Goal: Information Seeking & Learning: Learn about a topic

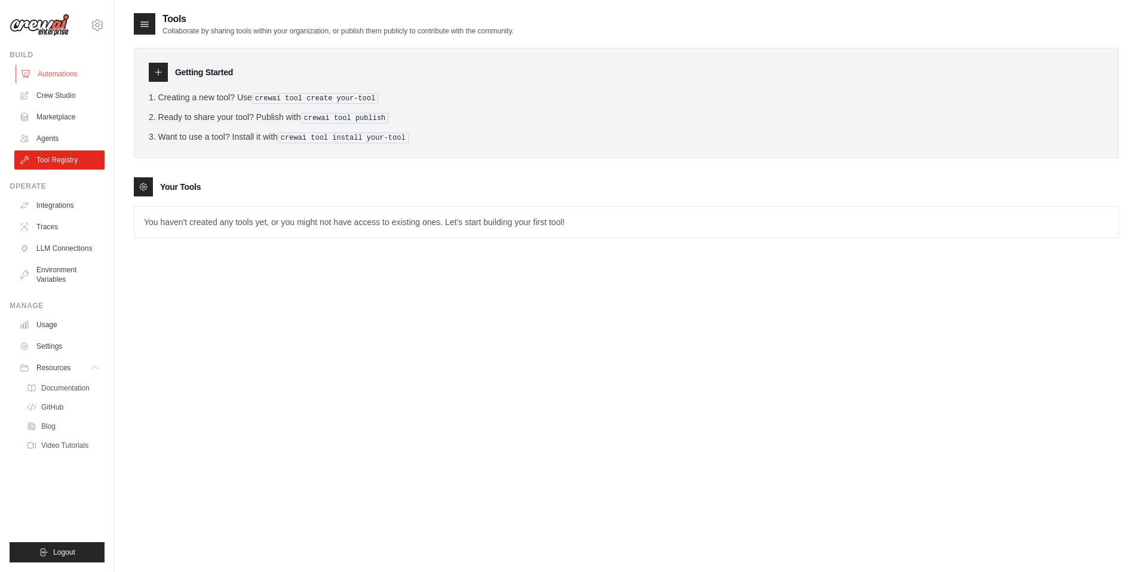
click at [54, 73] on link "Automations" at bounding box center [61, 74] width 90 height 19
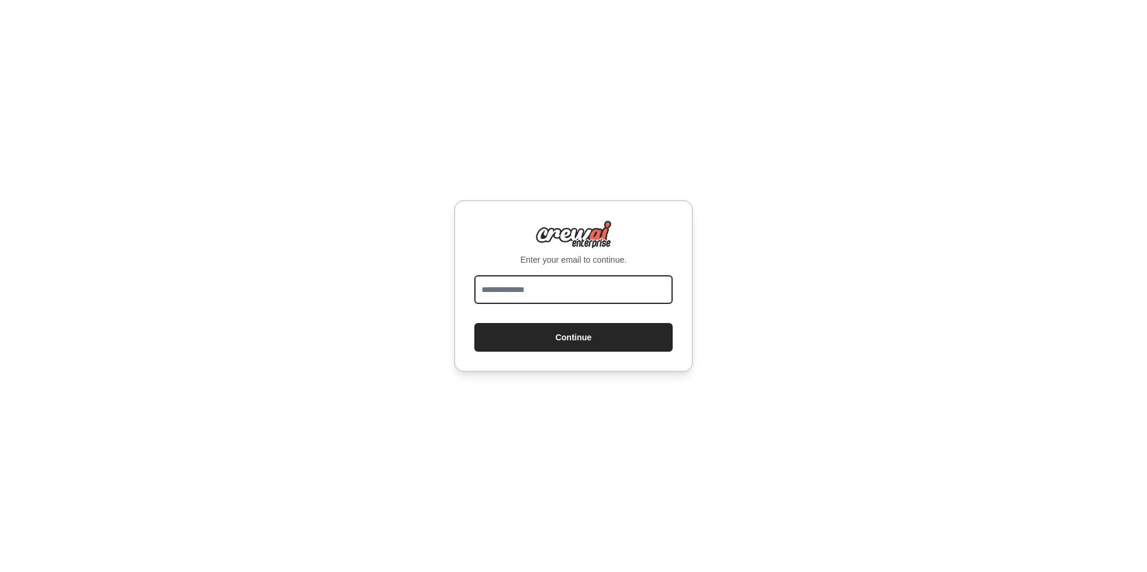
click at [492, 286] on input "email" at bounding box center [573, 289] width 198 height 29
type input "**********"
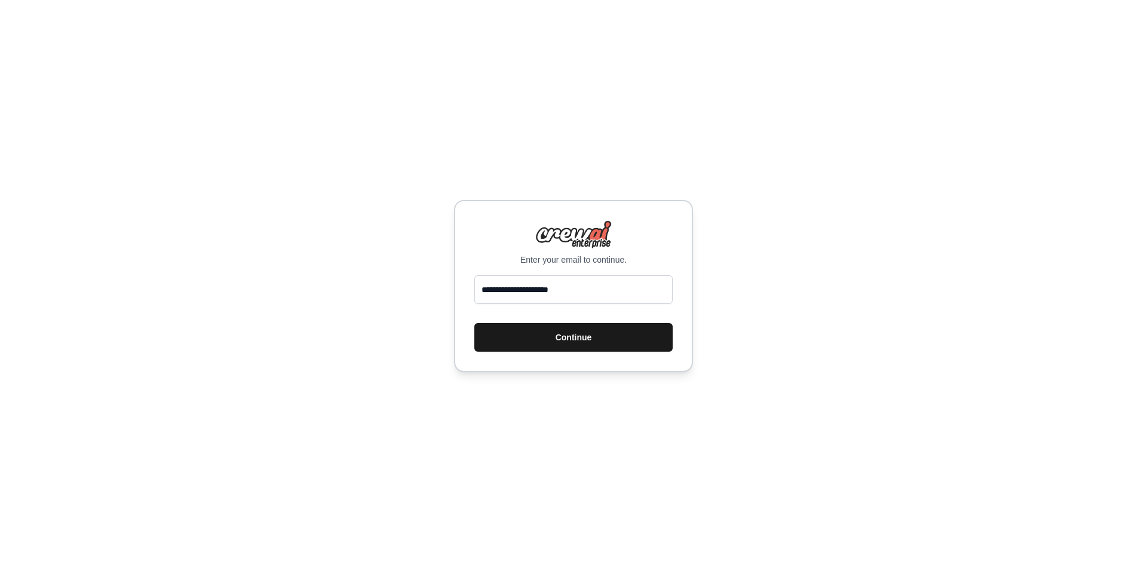
click at [576, 346] on button "Continue" at bounding box center [573, 337] width 198 height 29
click at [576, 339] on button "Continue" at bounding box center [573, 337] width 198 height 29
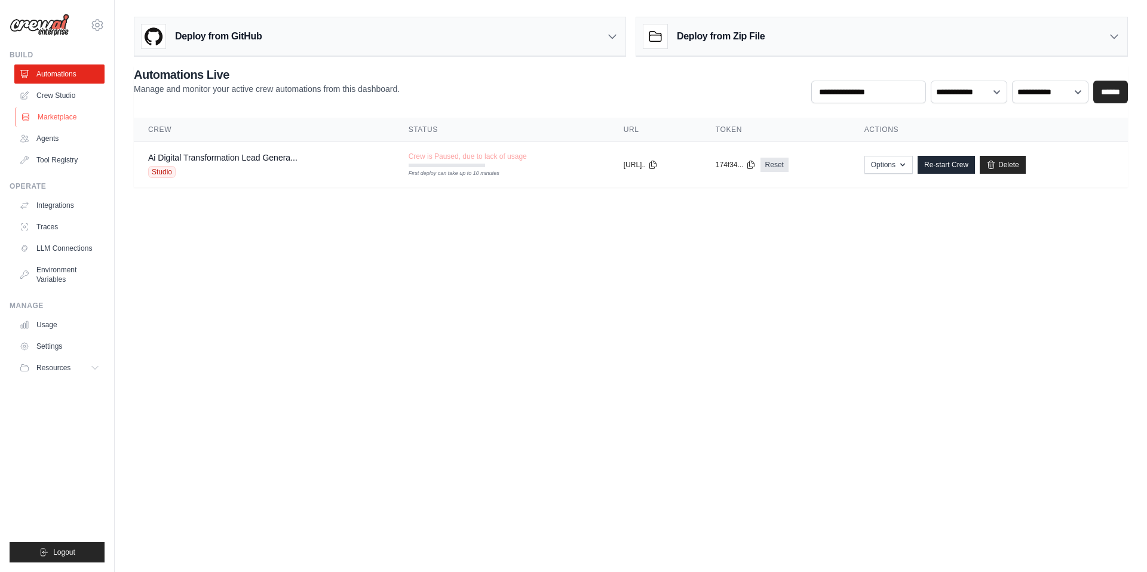
click at [47, 116] on link "Marketplace" at bounding box center [61, 117] width 90 height 19
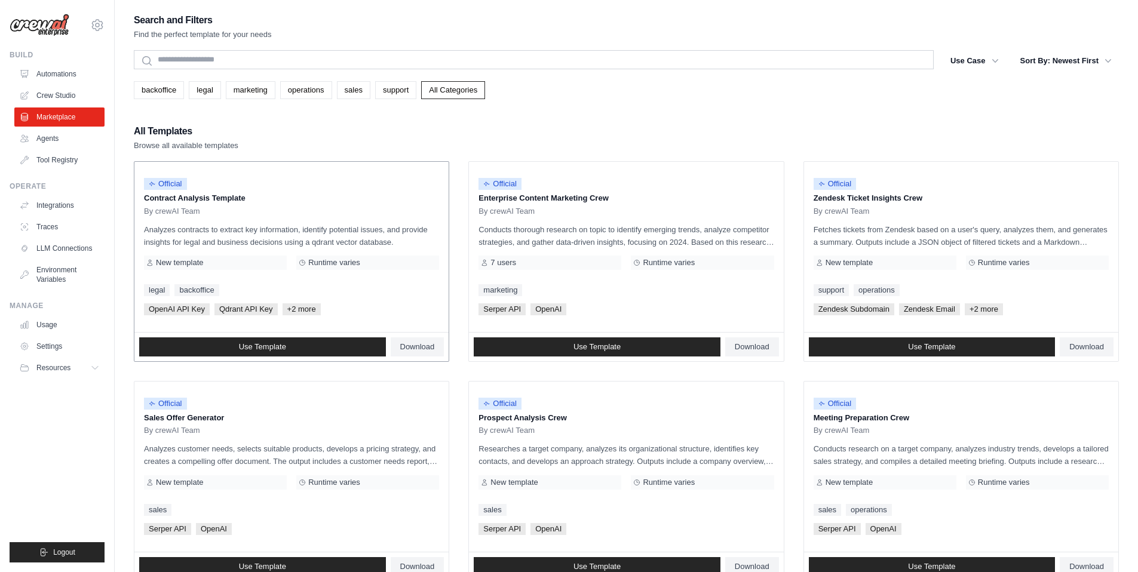
click at [194, 260] on span "New template" at bounding box center [179, 263] width 47 height 10
click at [506, 265] on span "7 users" at bounding box center [503, 263] width 26 height 10
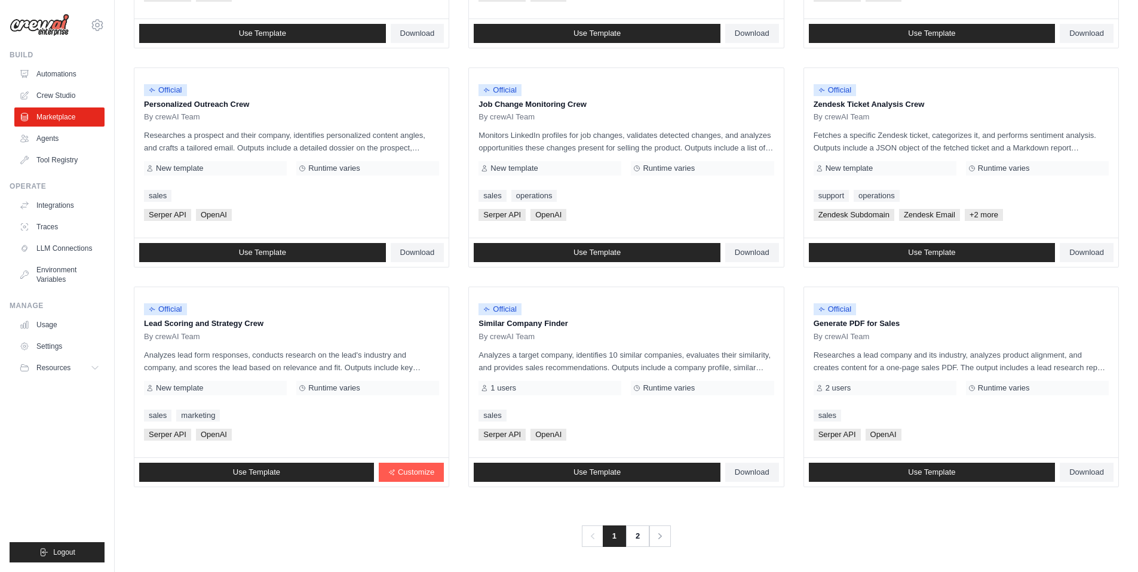
scroll to position [535, 0]
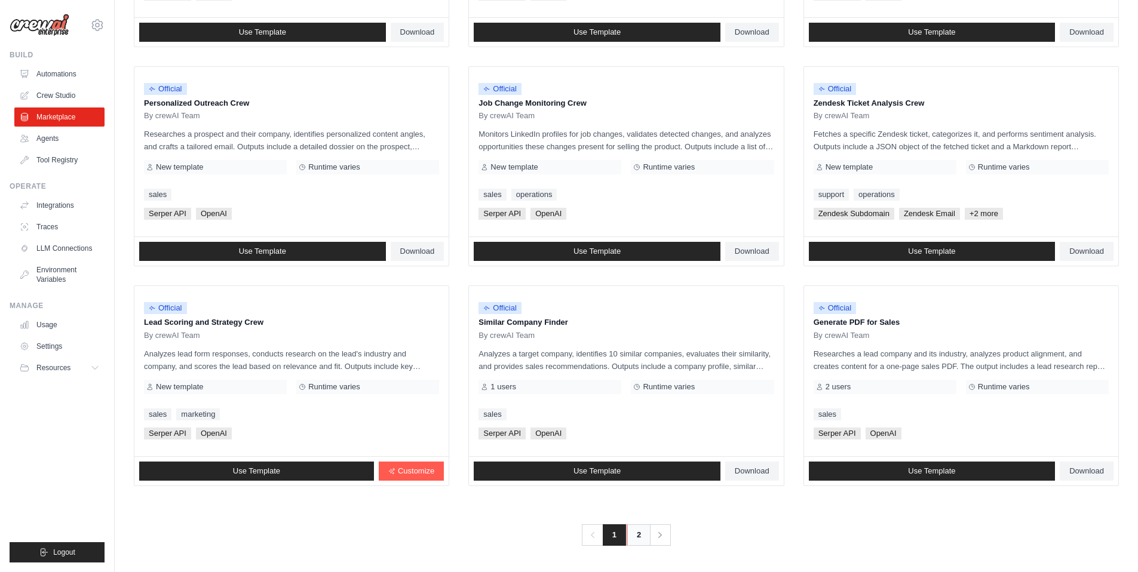
click at [639, 535] on link "2" at bounding box center [639, 535] width 24 height 22
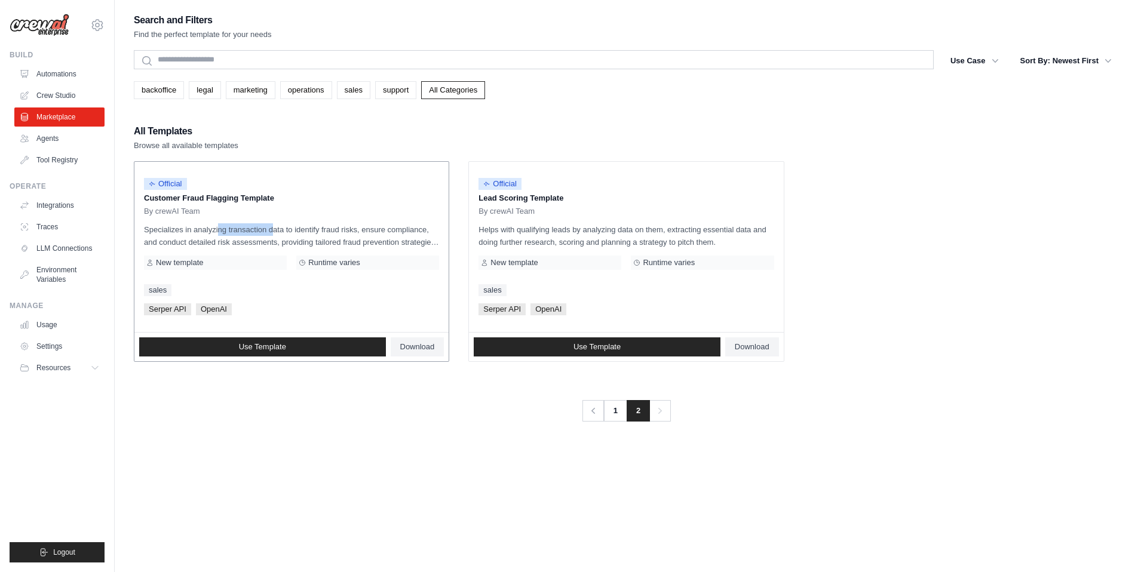
drag, startPoint x: 192, startPoint y: 230, endPoint x: 250, endPoint y: 230, distance: 57.9
click at [250, 230] on p "Specializes in analyzing transaction data to identify fraud risks, ensure compl…" at bounding box center [291, 235] width 295 height 25
click at [571, 230] on p "Helps with qualifying leads by analyzing data on them, extracting essential dat…" at bounding box center [625, 235] width 295 height 25
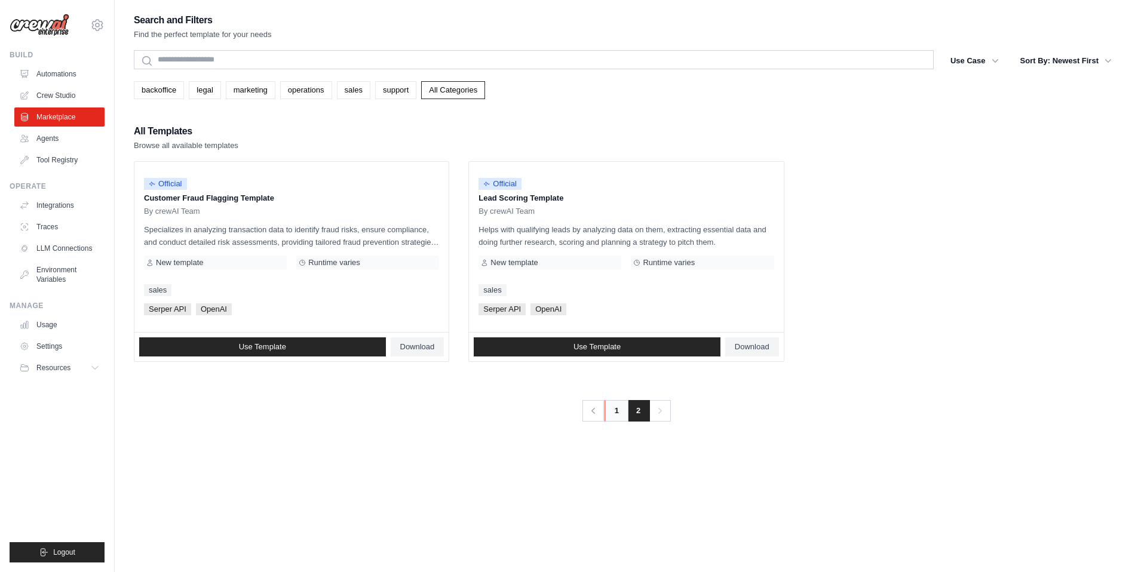
click at [616, 414] on link "1" at bounding box center [616, 411] width 24 height 22
